Goal: Information Seeking & Learning: Find specific fact

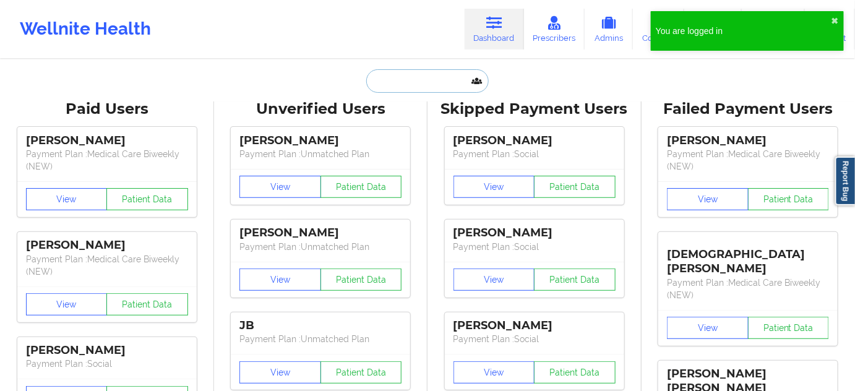
click at [447, 76] on input "text" at bounding box center [427, 81] width 123 height 24
paste input "[EMAIL_ADDRESS][DOMAIN_NAME]"
type input "[EMAIL_ADDRESS][DOMAIN_NAME]"
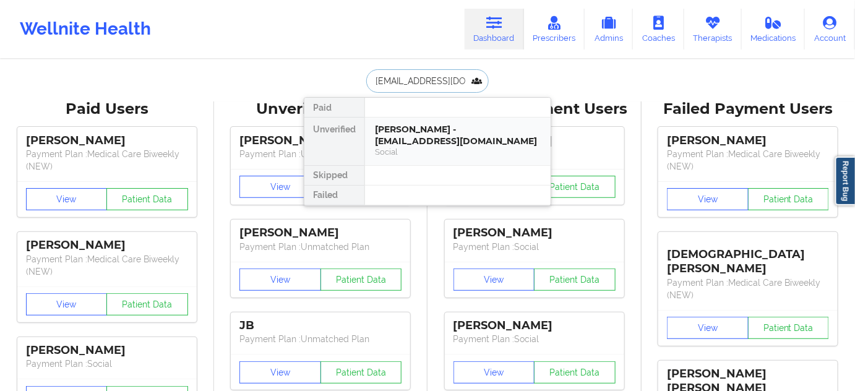
click at [416, 126] on div "[PERSON_NAME] - [EMAIL_ADDRESS][DOMAIN_NAME]" at bounding box center [458, 135] width 166 height 23
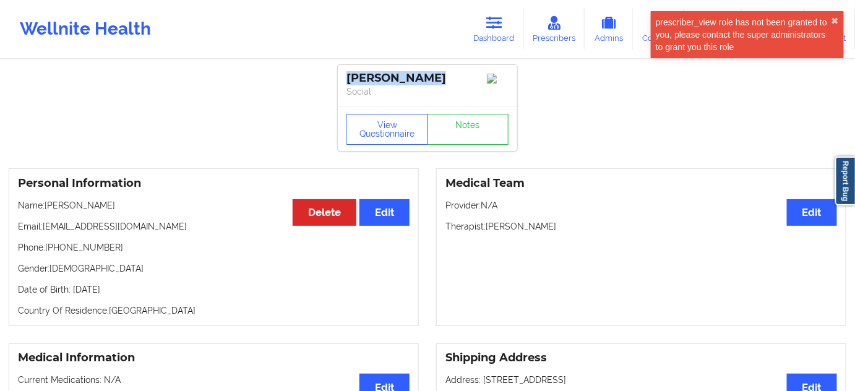
drag, startPoint x: 439, startPoint y: 82, endPoint x: 343, endPoint y: 79, distance: 96.0
click at [343, 79] on div "[PERSON_NAME] Social" at bounding box center [427, 85] width 179 height 41
copy div "[PERSON_NAME]"
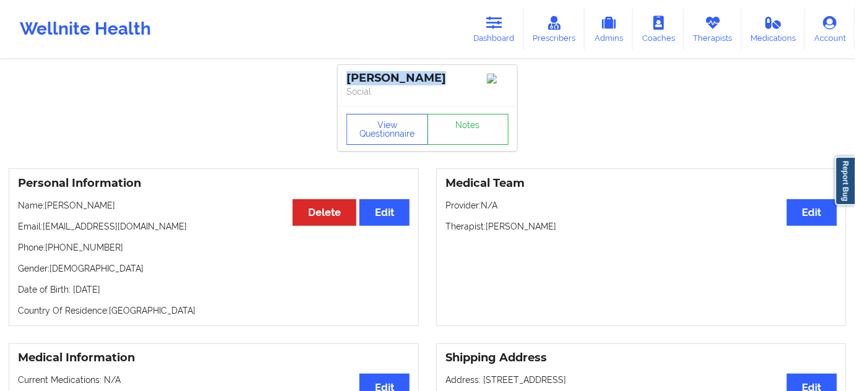
drag, startPoint x: 488, startPoint y: 229, endPoint x: 562, endPoint y: 230, distance: 73.7
click at [562, 230] on p "Therapist: [PERSON_NAME]" at bounding box center [642, 226] width 392 height 12
copy p "[PERSON_NAME]"
click at [493, 141] on link "Notes" at bounding box center [469, 129] width 82 height 31
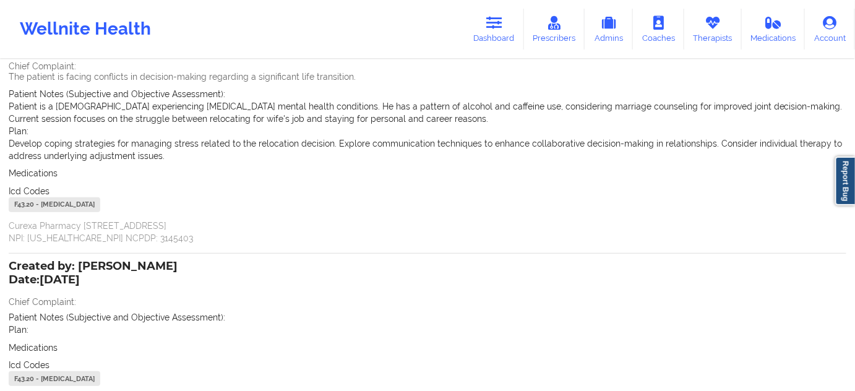
scroll to position [112, 0]
drag, startPoint x: 36, startPoint y: 201, endPoint x: 0, endPoint y: 202, distance: 35.9
click at [0, 202] on div "Name: [PERSON_NAME] Add notes Migrate notes Created by: [PERSON_NAME] Date: [DA…" at bounding box center [427, 209] width 855 height 521
copy div "F43.20"
drag, startPoint x: 506, startPoint y: 30, endPoint x: 460, endPoint y: 53, distance: 50.9
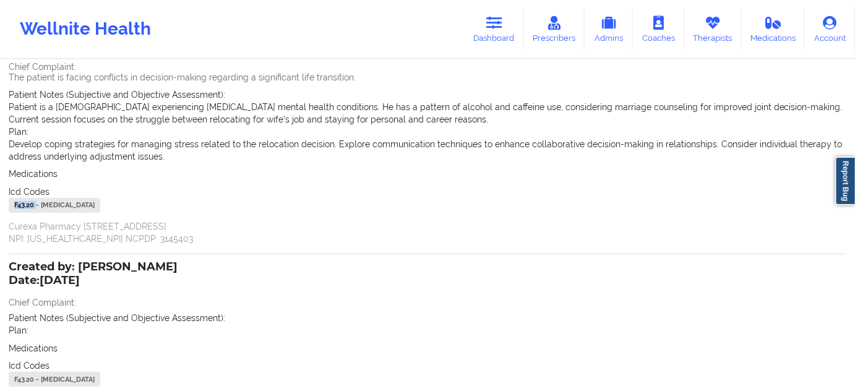
click at [506, 30] on link "Dashboard" at bounding box center [494, 29] width 59 height 41
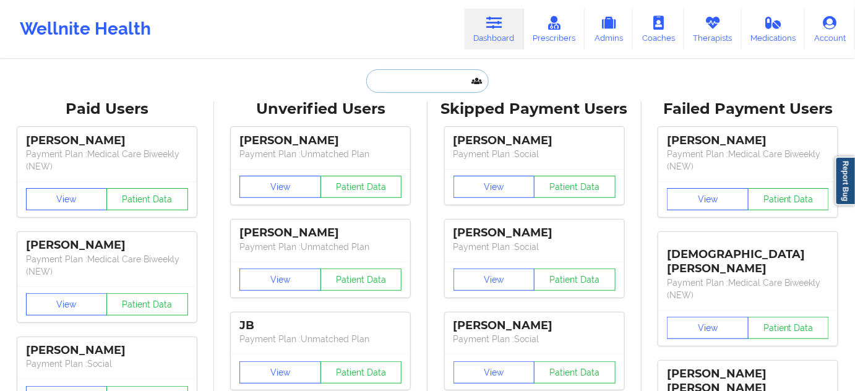
click at [432, 72] on input "text" at bounding box center [427, 81] width 123 height 24
type input "s"
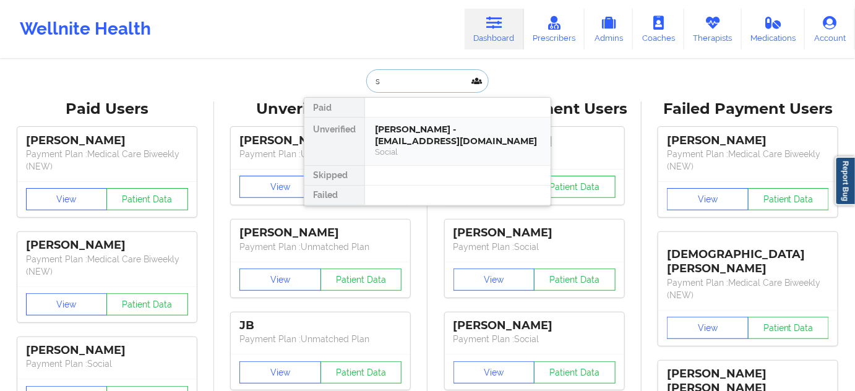
click at [407, 118] on div "[PERSON_NAME] - [EMAIL_ADDRESS][DOMAIN_NAME] Social" at bounding box center [458, 142] width 186 height 48
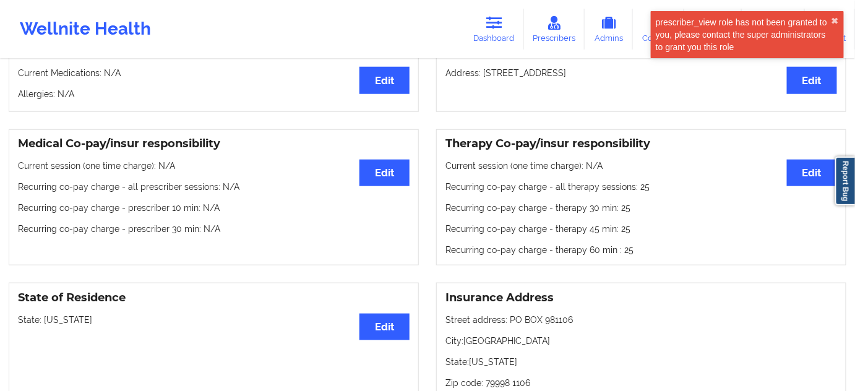
scroll to position [262, 0]
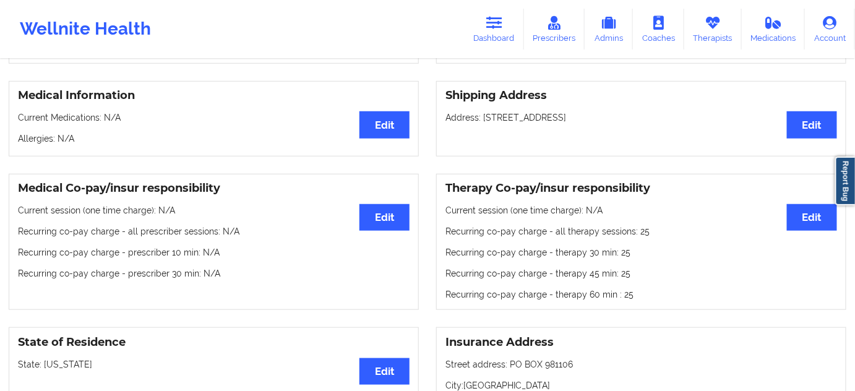
drag, startPoint x: 509, startPoint y: 40, endPoint x: 447, endPoint y: 43, distance: 62.6
click at [509, 40] on link "Dashboard" at bounding box center [494, 29] width 59 height 41
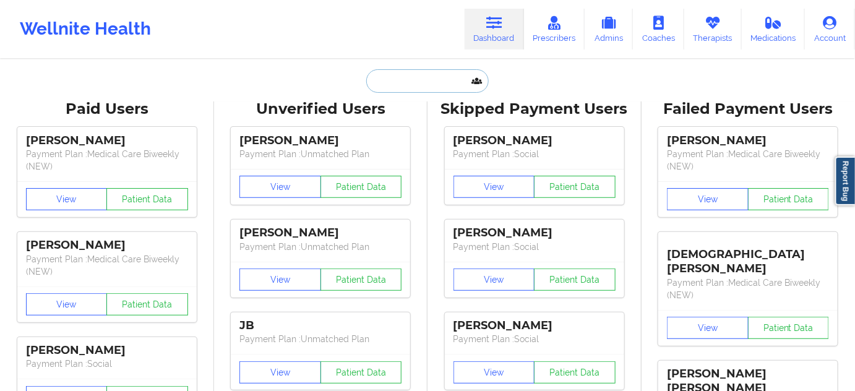
click at [404, 90] on input "text" at bounding box center [427, 81] width 123 height 24
paste input "[EMAIL_ADDRESS][DOMAIN_NAME]"
type input "[EMAIL_ADDRESS][DOMAIN_NAME]"
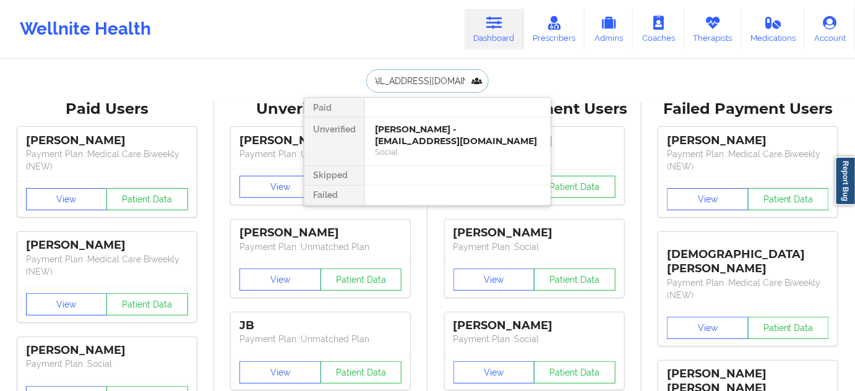
click at [392, 134] on div "[PERSON_NAME] - [EMAIL_ADDRESS][DOMAIN_NAME]" at bounding box center [458, 135] width 166 height 23
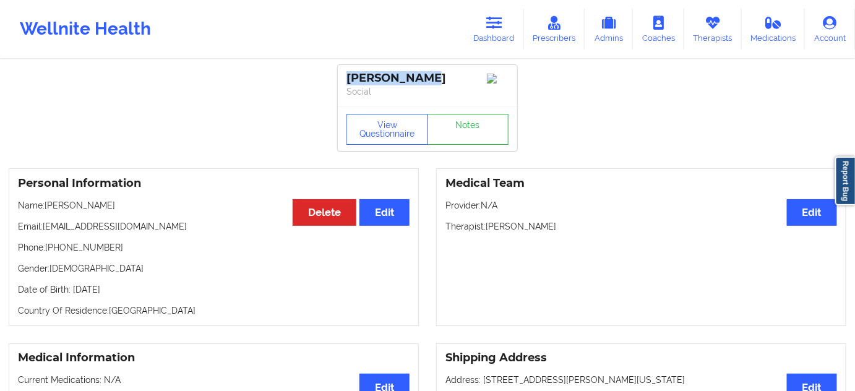
drag, startPoint x: 434, startPoint y: 74, endPoint x: 325, endPoint y: 71, distance: 109.0
copy div "[PERSON_NAME]"
drag, startPoint x: 486, startPoint y: 229, endPoint x: 563, endPoint y: 229, distance: 76.1
click at [563, 229] on p "Therapist: [PERSON_NAME]" at bounding box center [642, 226] width 392 height 12
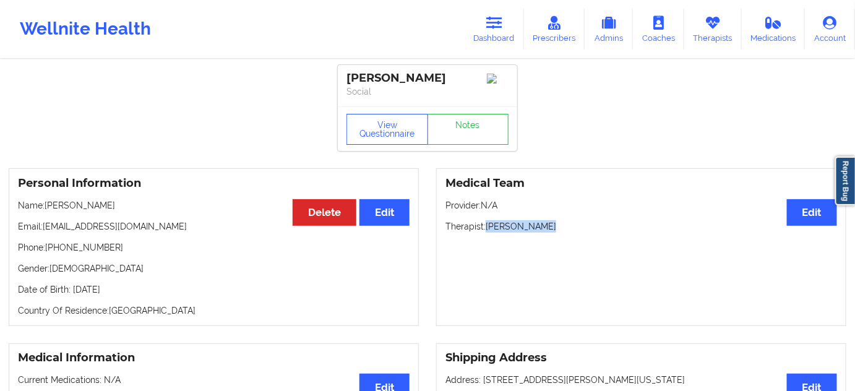
copy p "[PERSON_NAME]"
click at [459, 145] on link "Notes" at bounding box center [469, 129] width 82 height 31
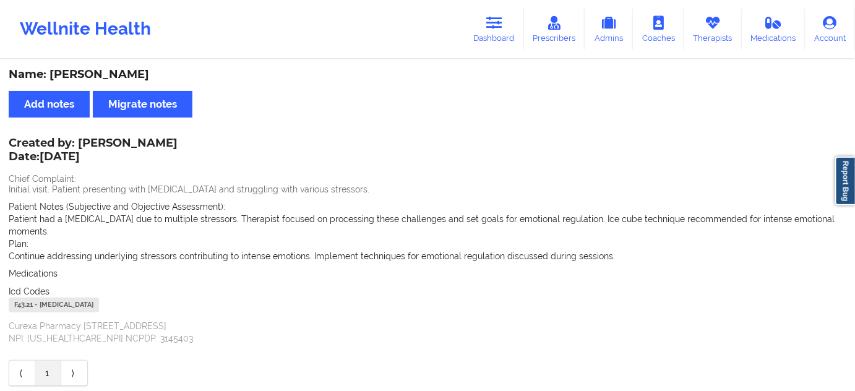
click at [18, 308] on div "F43.21 - [MEDICAL_DATA]" at bounding box center [54, 305] width 90 height 15
copy div "F43.21"
click at [490, 20] on icon at bounding box center [494, 23] width 16 height 14
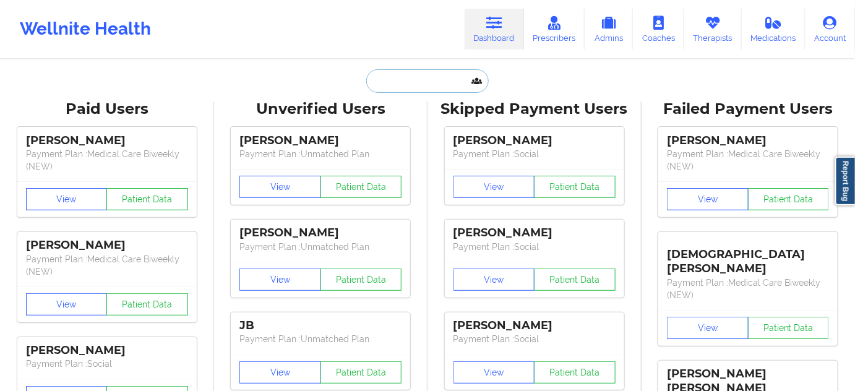
click at [441, 85] on input "text" at bounding box center [427, 81] width 123 height 24
paste input "[EMAIL_ADDRESS][DOMAIN_NAME]"
type input "[EMAIL_ADDRESS][DOMAIN_NAME]"
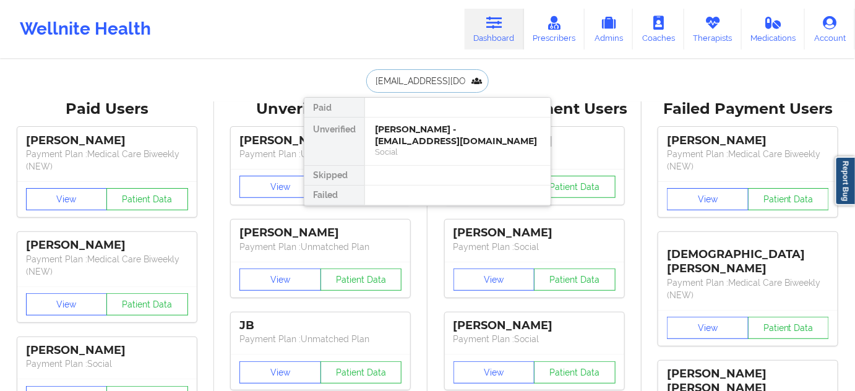
click at [416, 136] on div "[PERSON_NAME] - [EMAIL_ADDRESS][DOMAIN_NAME]" at bounding box center [458, 135] width 166 height 23
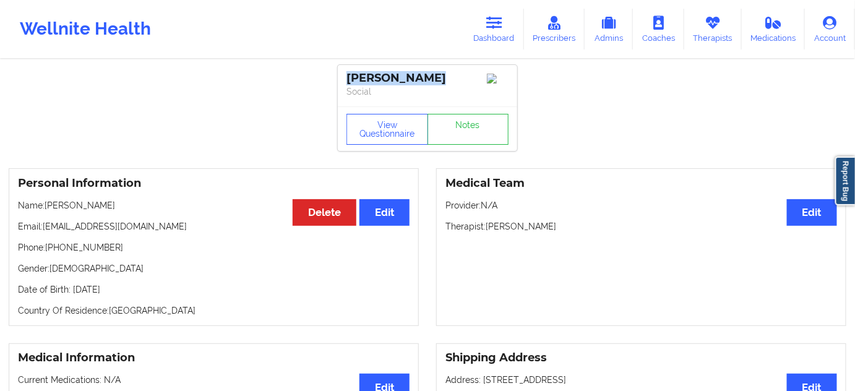
drag, startPoint x: 449, startPoint y: 79, endPoint x: 331, endPoint y: 83, distance: 118.9
copy div "[PERSON_NAME]"
drag, startPoint x: 525, startPoint y: 36, endPoint x: 317, endPoint y: 1, distance: 210.9
click at [524, 37] on link "Dashboard" at bounding box center [494, 29] width 59 height 41
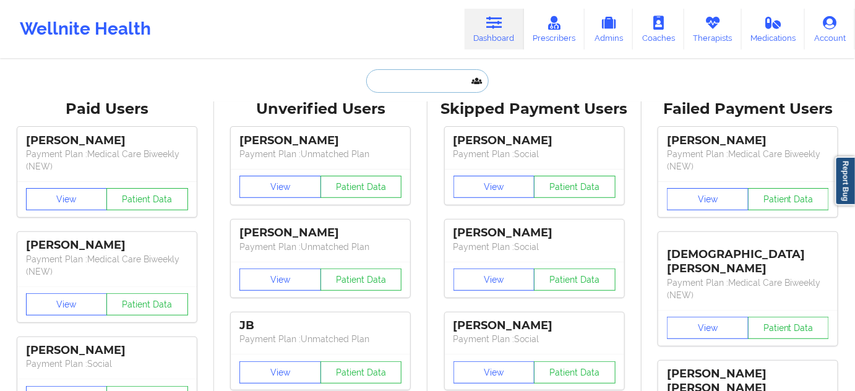
click at [418, 84] on input "text" at bounding box center [427, 81] width 123 height 24
paste input "[EMAIL_ADDRESS][DOMAIN_NAME]"
type input "[EMAIL_ADDRESS][DOMAIN_NAME]"
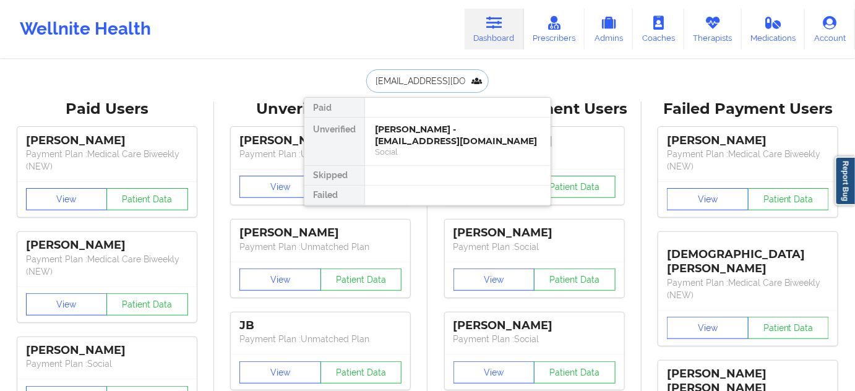
click at [419, 133] on div "[PERSON_NAME] - [EMAIL_ADDRESS][DOMAIN_NAME]" at bounding box center [458, 135] width 166 height 23
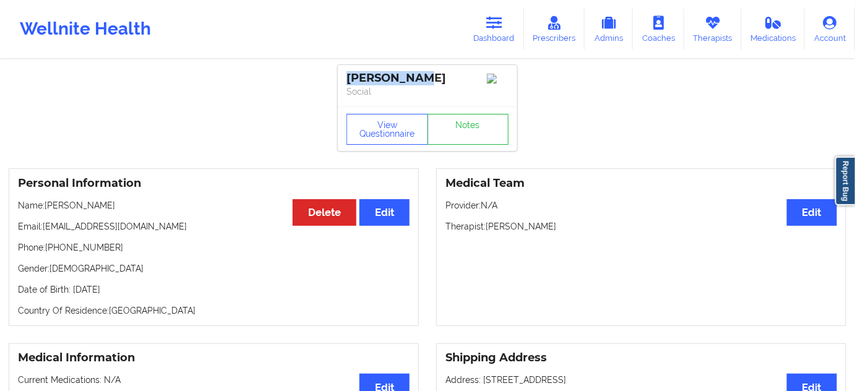
drag, startPoint x: 412, startPoint y: 72, endPoint x: 337, endPoint y: 77, distance: 74.4
copy div "[PERSON_NAME]"
click at [527, 233] on p "Therapist: [PERSON_NAME]" at bounding box center [642, 226] width 392 height 12
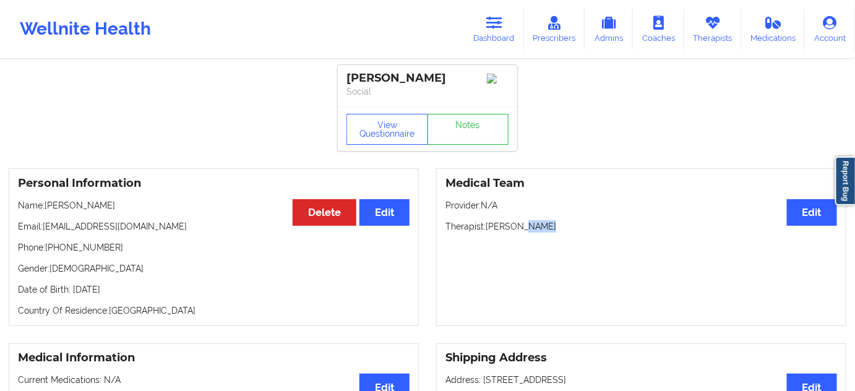
copy p "White"
click at [470, 120] on link "Notes" at bounding box center [469, 129] width 82 height 31
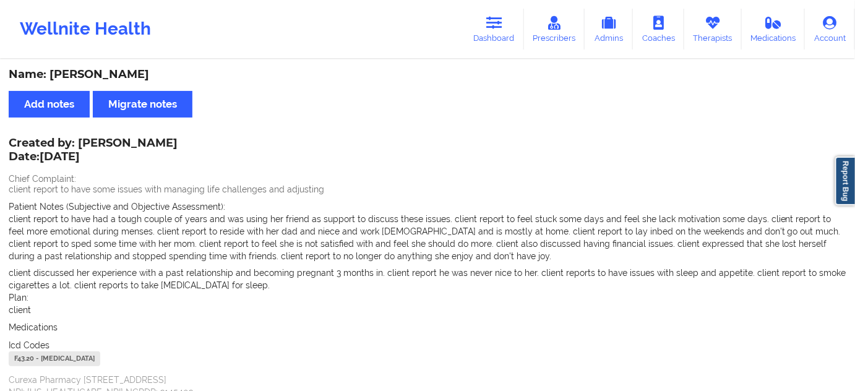
click at [24, 355] on div "F43.20 - [MEDICAL_DATA]" at bounding box center [55, 359] width 92 height 15
drag, startPoint x: 491, startPoint y: 27, endPoint x: 463, endPoint y: 38, distance: 29.8
click at [491, 27] on icon at bounding box center [494, 23] width 16 height 14
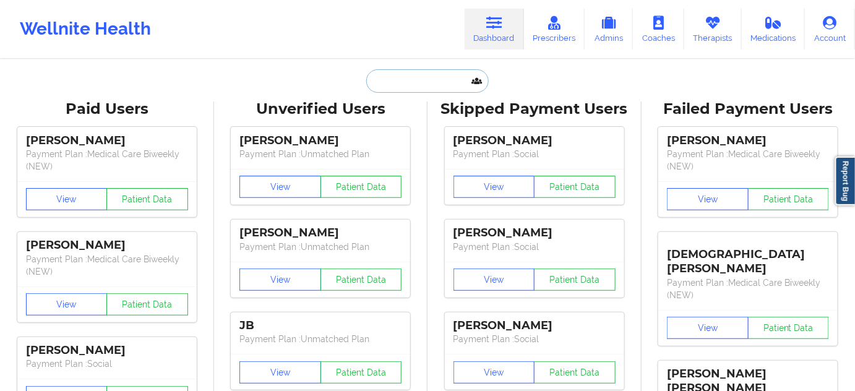
click at [434, 82] on input "text" at bounding box center [427, 81] width 123 height 24
paste input "[EMAIL_ADDRESS][DOMAIN_NAME]"
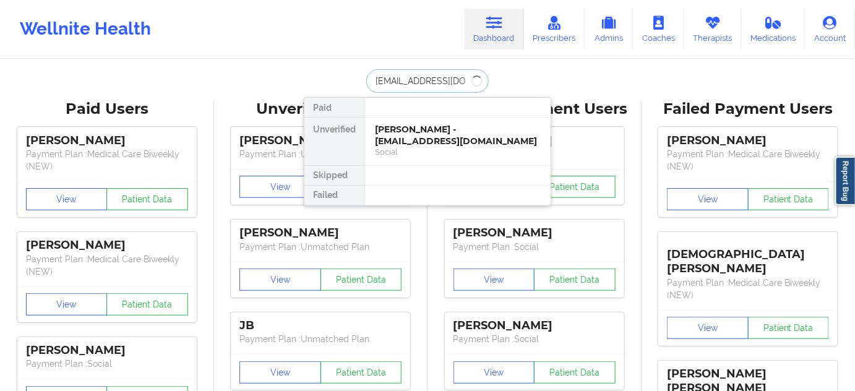
type input "[EMAIL_ADDRESS][DOMAIN_NAME]"
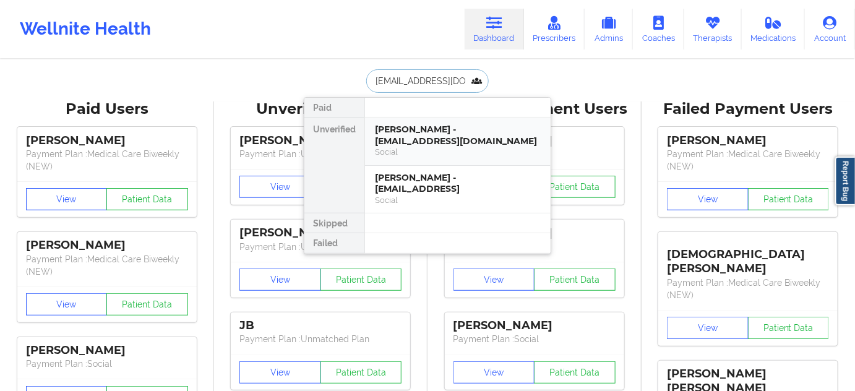
click at [423, 141] on div "[PERSON_NAME] - [EMAIL_ADDRESS][DOMAIN_NAME]" at bounding box center [458, 135] width 166 height 23
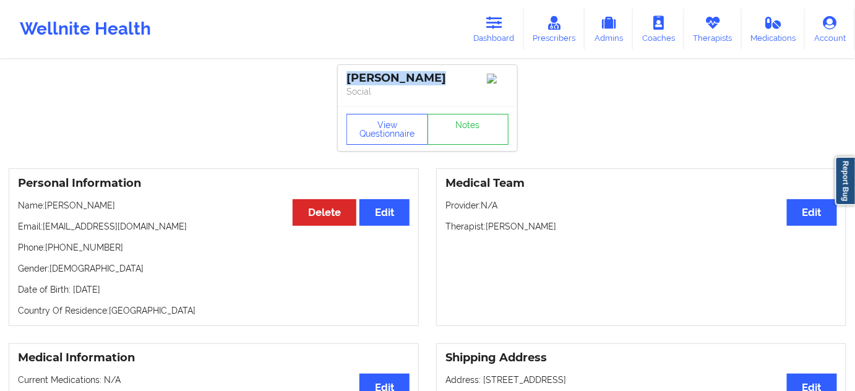
drag, startPoint x: 424, startPoint y: 74, endPoint x: 336, endPoint y: 71, distance: 87.9
click at [476, 137] on link "Notes" at bounding box center [469, 129] width 82 height 31
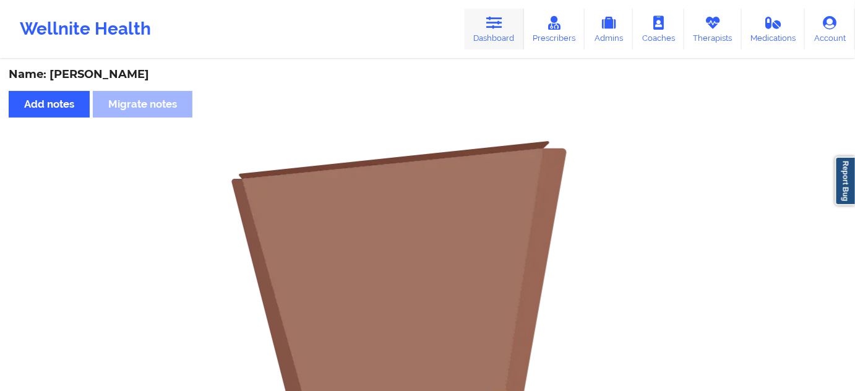
click at [485, 29] on link "Dashboard" at bounding box center [494, 29] width 59 height 41
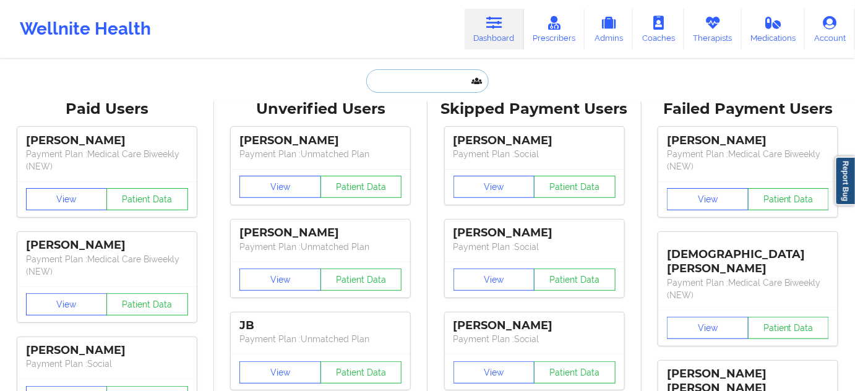
click at [423, 89] on input "text" at bounding box center [427, 81] width 123 height 24
paste input "[EMAIL_ADDRESS][DOMAIN_NAME]"
type input "[EMAIL_ADDRESS][DOMAIN_NAME]"
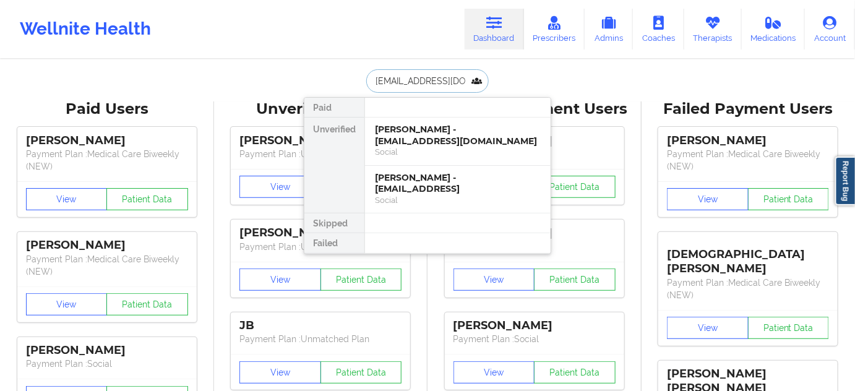
scroll to position [0, 12]
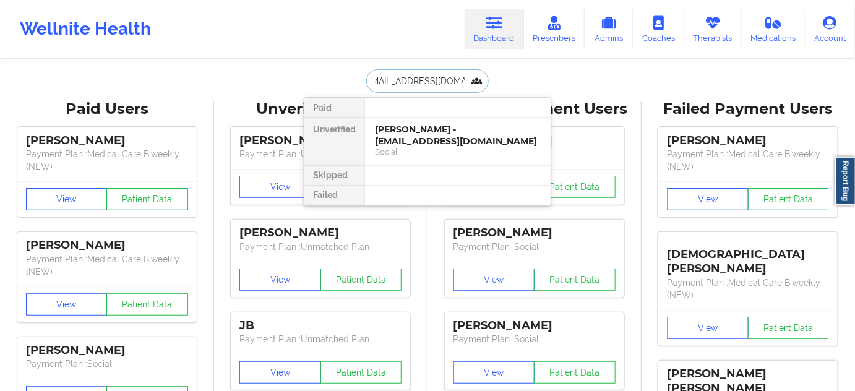
click at [408, 133] on div "[PERSON_NAME] - [EMAIL_ADDRESS][DOMAIN_NAME]" at bounding box center [458, 135] width 166 height 23
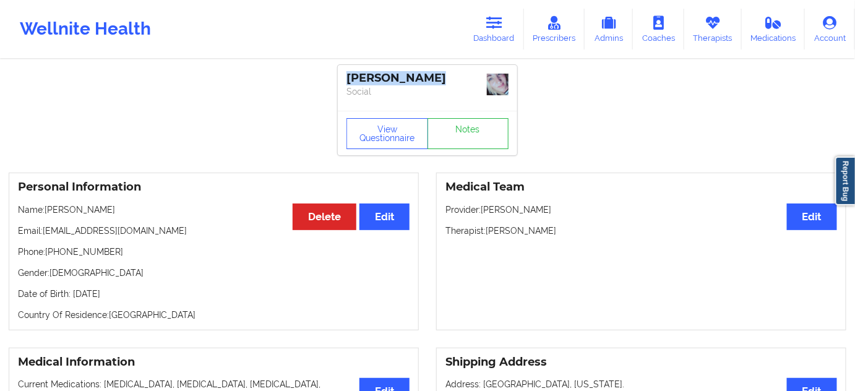
drag, startPoint x: 433, startPoint y: 79, endPoint x: 343, endPoint y: 77, distance: 89.8
click at [343, 77] on div "[PERSON_NAME] Social" at bounding box center [427, 88] width 179 height 46
click at [461, 147] on link "Notes" at bounding box center [469, 133] width 82 height 31
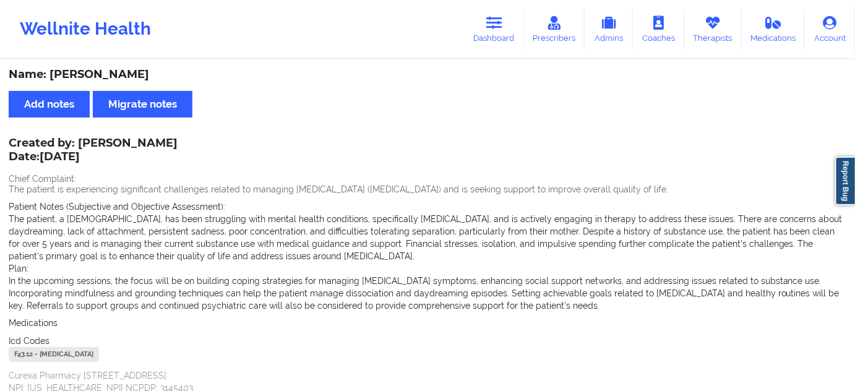
click at [14, 352] on div "F43.12 - [MEDICAL_DATA]" at bounding box center [54, 354] width 90 height 15
click at [519, 39] on link "Dashboard" at bounding box center [494, 29] width 59 height 41
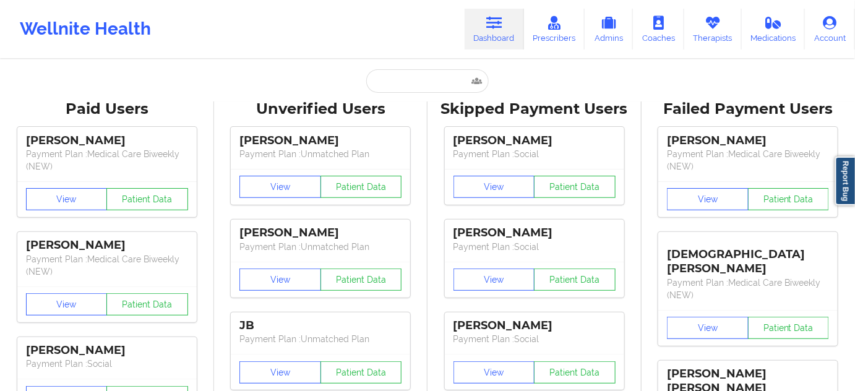
click at [452, 76] on input "text" at bounding box center [427, 81] width 123 height 24
paste input "[EMAIL_ADDRESS][DOMAIN_NAME]"
type input "[EMAIL_ADDRESS][DOMAIN_NAME]"
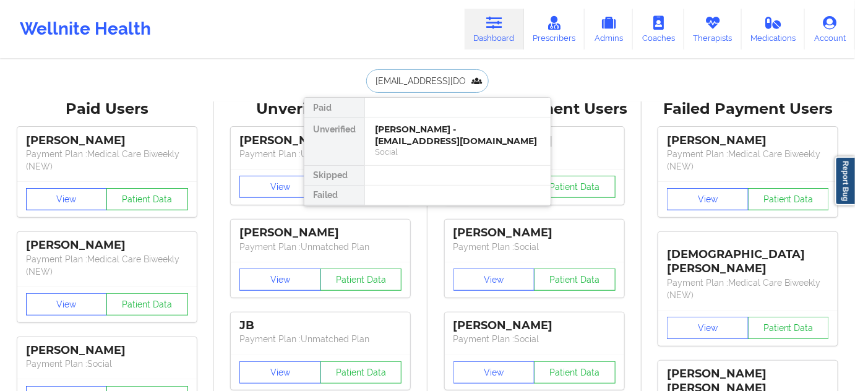
scroll to position [0, 10]
click at [394, 131] on div "[PERSON_NAME] - [EMAIL_ADDRESS][DOMAIN_NAME]" at bounding box center [458, 135] width 166 height 23
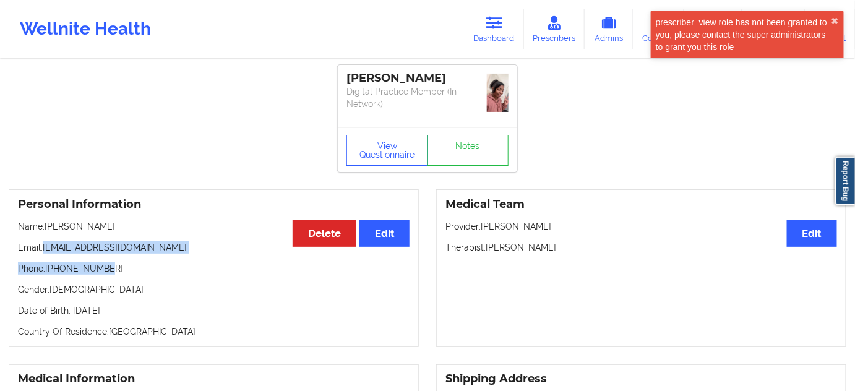
drag, startPoint x: 41, startPoint y: 249, endPoint x: 170, endPoint y: 254, distance: 128.9
click at [170, 254] on div "Personal Information Edit Delete Name: [PERSON_NAME] Email: [EMAIL_ADDRESS][DOM…" at bounding box center [214, 268] width 410 height 158
click at [241, 247] on p "Email: [EMAIL_ADDRESS][DOMAIN_NAME]" at bounding box center [214, 247] width 392 height 12
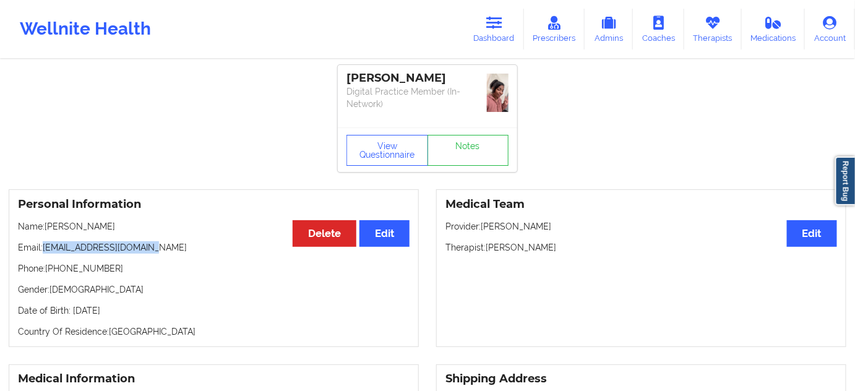
drag, startPoint x: 43, startPoint y: 243, endPoint x: 188, endPoint y: 249, distance: 145.0
click at [188, 249] on p "Email: [EMAIL_ADDRESS][DOMAIN_NAME]" at bounding box center [214, 247] width 392 height 12
